Goal: Navigation & Orientation: Find specific page/section

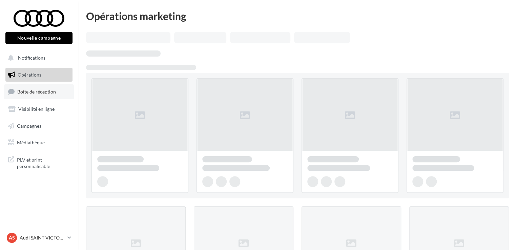
click at [46, 92] on span "Boîte de réception" at bounding box center [36, 92] width 39 height 6
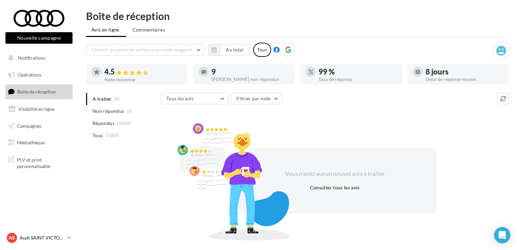
click at [16, 239] on div "AS" at bounding box center [12, 238] width 10 height 10
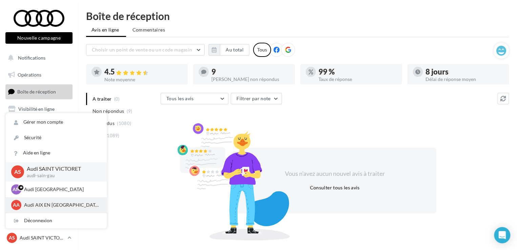
click at [35, 204] on p "Audi AIX EN [GEOGRAPHIC_DATA]" at bounding box center [61, 204] width 74 height 7
